Goal: Book appointment/travel/reservation

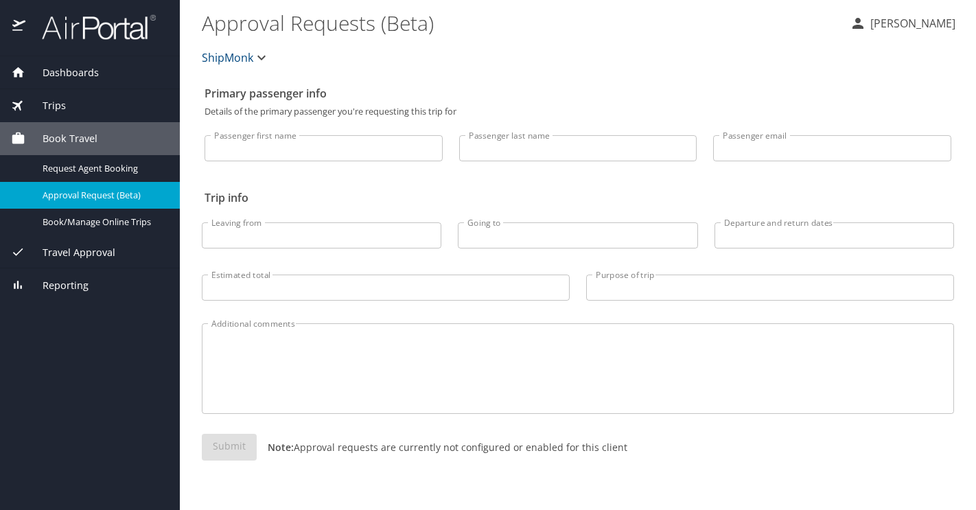
click at [117, 133] on div "Book Travel" at bounding box center [90, 138] width 158 height 15
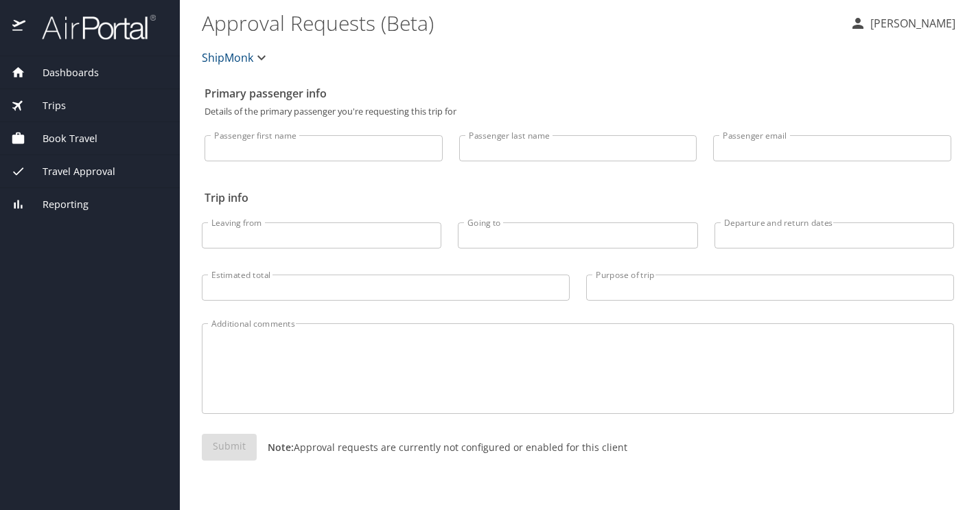
click at [98, 101] on div "Trips" at bounding box center [90, 105] width 158 height 15
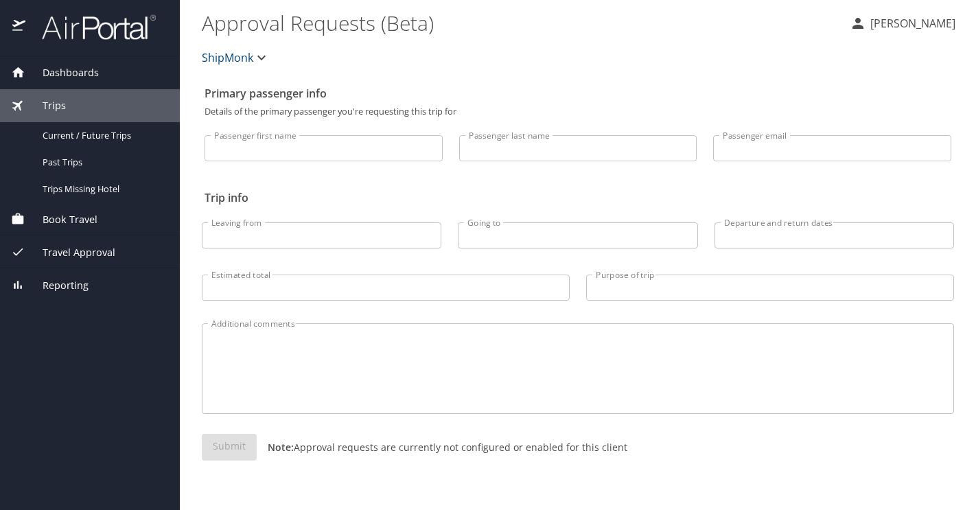
click at [96, 106] on div "Trips" at bounding box center [90, 105] width 158 height 15
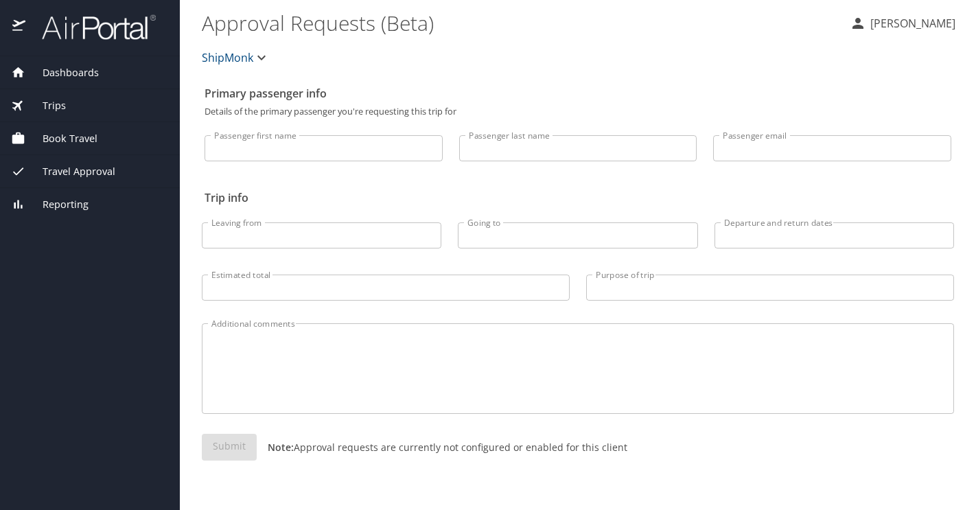
click at [96, 65] on span "Dashboards" at bounding box center [61, 72] width 73 height 15
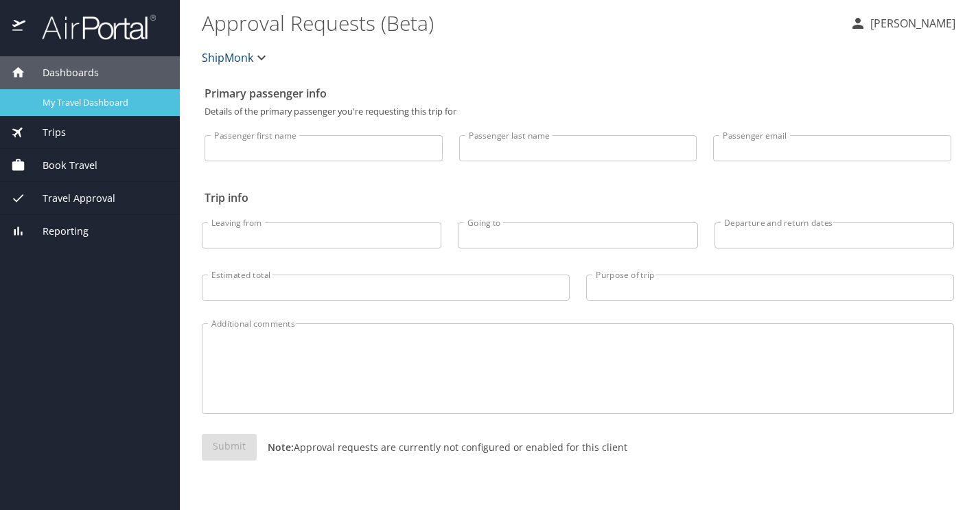
click at [97, 102] on span "My Travel Dashboard" at bounding box center [103, 102] width 121 height 13
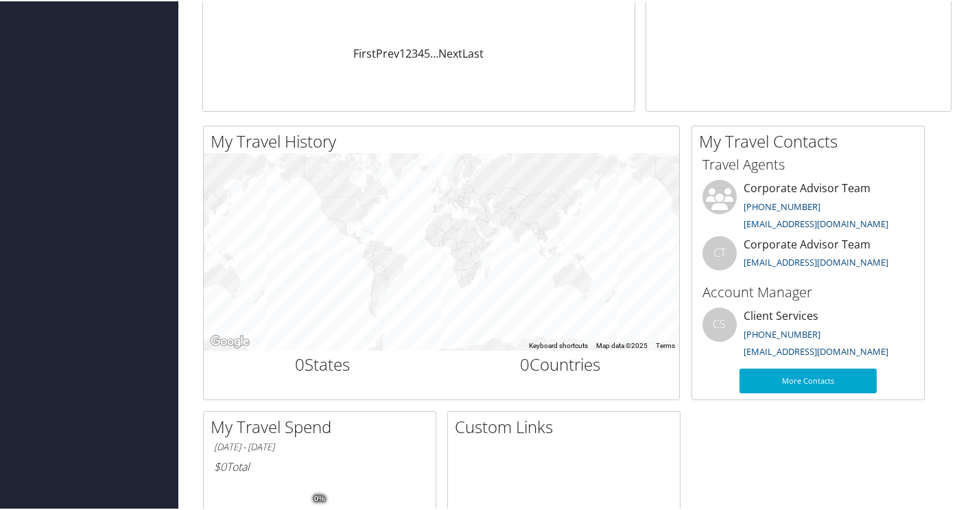
scroll to position [15, 0]
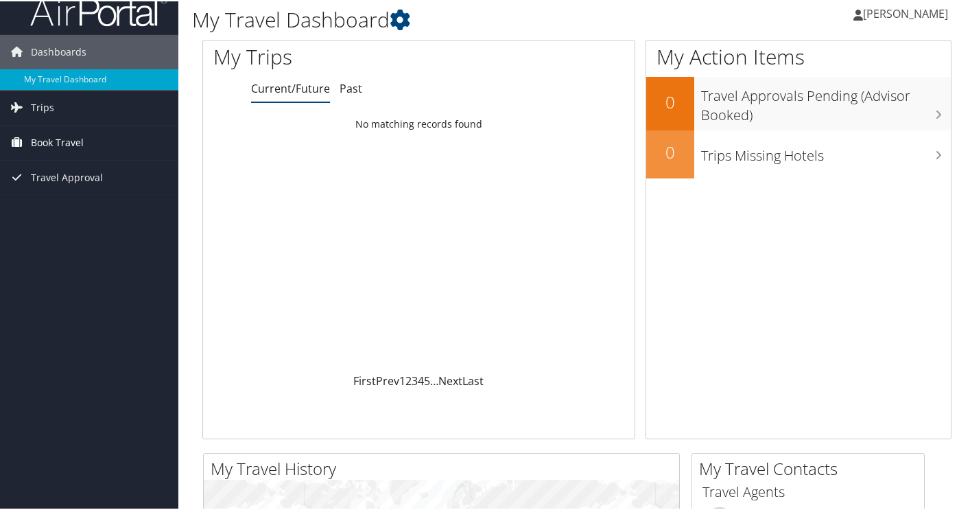
click at [91, 154] on link "Book Travel" at bounding box center [89, 141] width 178 height 34
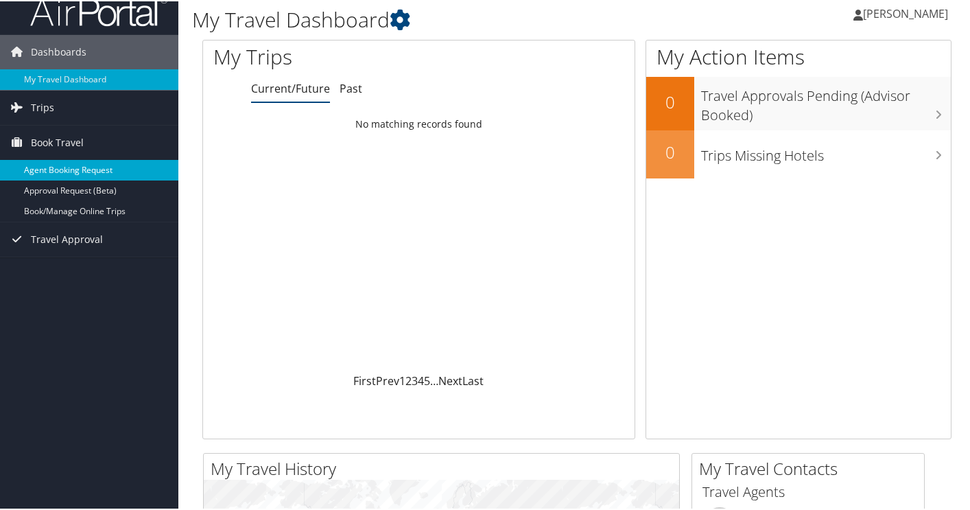
click at [100, 165] on link "Agent Booking Request" at bounding box center [89, 169] width 178 height 21
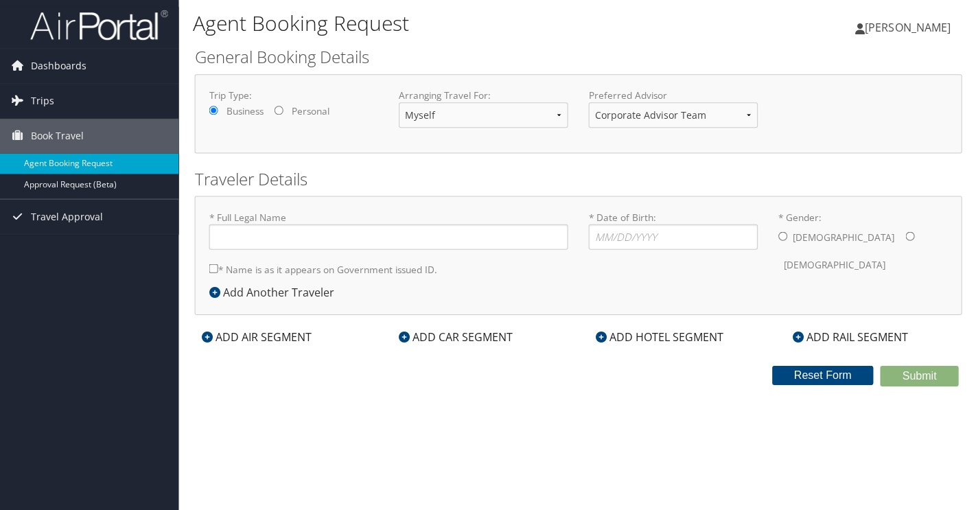
type input "Laura Isabel Cuellar"
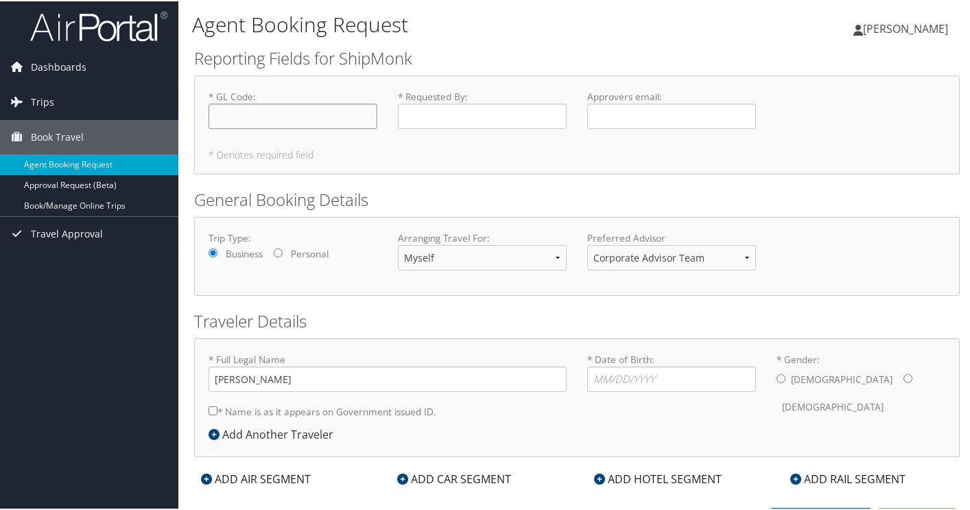
click at [256, 117] on input "* GL Code : Required" at bounding box center [293, 114] width 169 height 25
click at [649, 255] on select "Corporate Advisor Team Corporate Advisor Team" at bounding box center [671, 256] width 169 height 25
select select "trips@cbtravel.com"
click at [587, 244] on select "Corporate Advisor Team Corporate Advisor Team" at bounding box center [671, 256] width 169 height 25
click at [666, 257] on select "Corporate Advisor Team Corporate Advisor Team" at bounding box center [671, 256] width 169 height 25
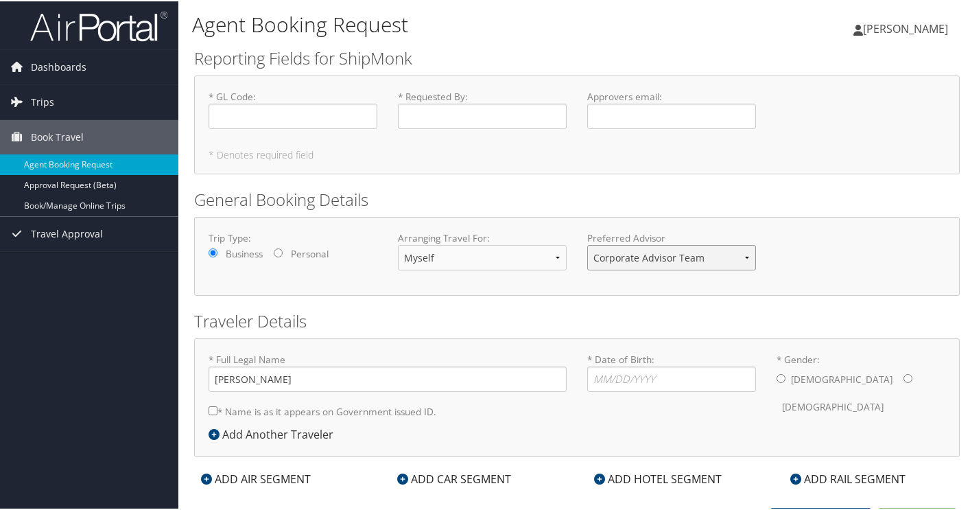
click at [587, 244] on select "Corporate Advisor Team Corporate Advisor Team" at bounding box center [671, 256] width 169 height 25
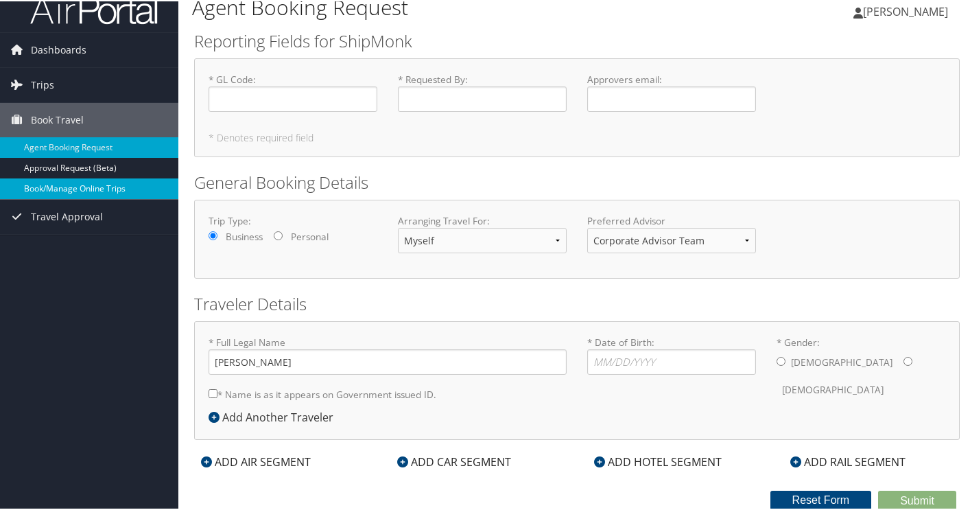
click at [123, 187] on link "Book/Manage Online Trips" at bounding box center [89, 187] width 178 height 21
click at [277, 99] on input "* GL Code : Required" at bounding box center [293, 97] width 169 height 25
paste input "5603-18-11-00"
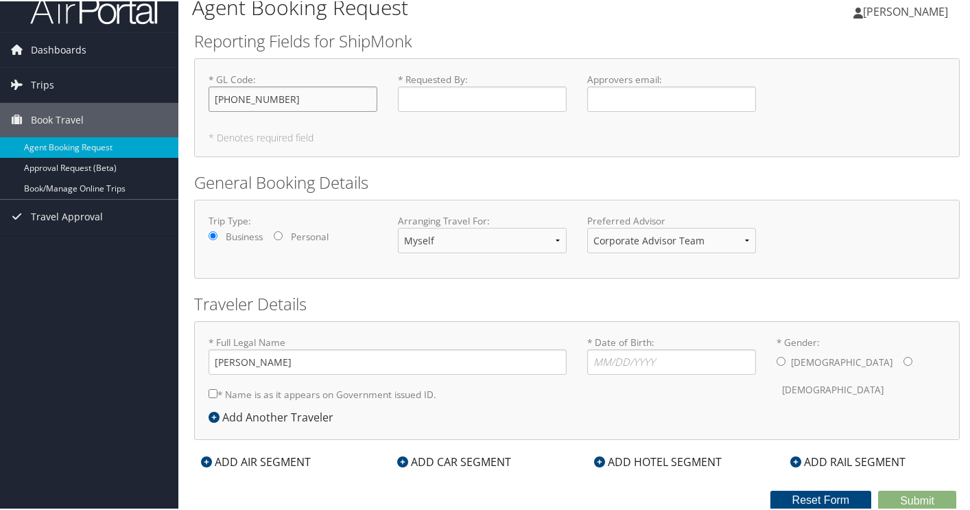
type input "5603-18-11-00"
click at [499, 102] on input "* Requested By : Required" at bounding box center [482, 97] width 169 height 25
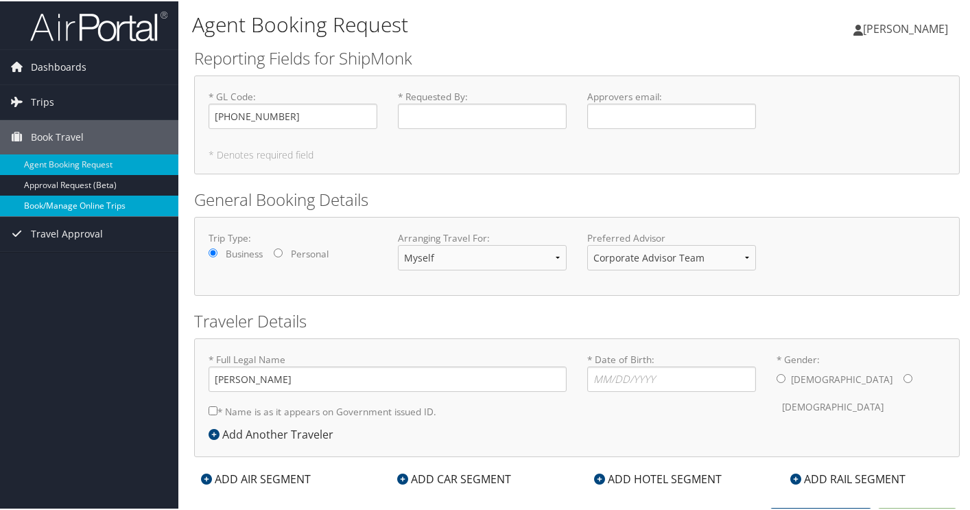
click at [133, 205] on link "Book/Manage Online Trips" at bounding box center [89, 204] width 178 height 21
